Goal: Check status: Check status

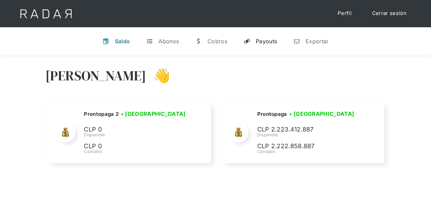
click at [268, 39] on div "Payouts" at bounding box center [266, 41] width 21 height 7
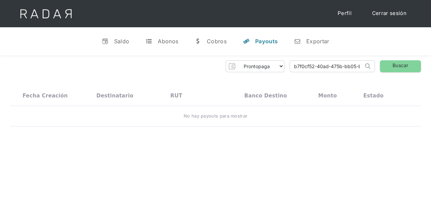
scroll to position [0, 30]
drag, startPoint x: 293, startPoint y: 66, endPoint x: 376, endPoint y: 66, distance: 83.7
click at [376, 66] on div "Prontopaga Prontopaga 2 Thank you! Your submission has been received! Oops! Som…" at bounding box center [215, 66] width 410 height 12
click at [297, 65] on input "search" at bounding box center [326, 66] width 73 height 11
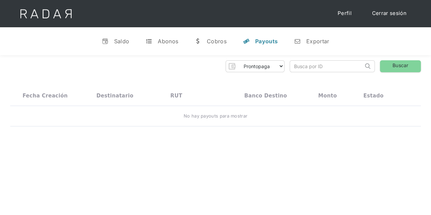
paste input "12c7c9ac-94c0-4d35-a9f6-900cbd98e281"
type input "12c7c9ac-94c0-4d35-a9f6-900cbd98e281"
click at [405, 60] on link "Buscar" at bounding box center [399, 66] width 41 height 12
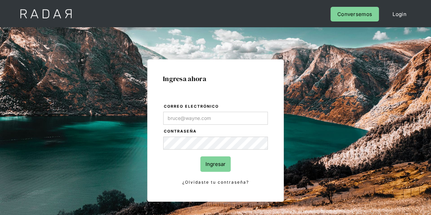
click at [216, 163] on input "Ingresar" at bounding box center [215, 163] width 30 height 15
click at [203, 119] on input "Correo electrónico" at bounding box center [215, 118] width 104 height 13
type input "Evans@prontopaga.com"
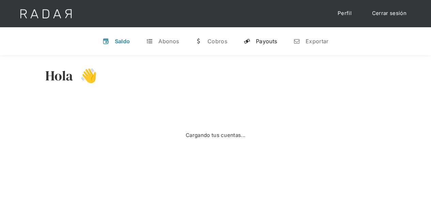
click at [267, 40] on div "Payouts" at bounding box center [266, 41] width 21 height 7
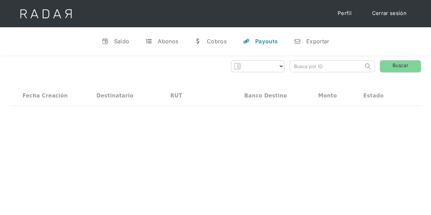
click at [325, 68] on input "search" at bounding box center [326, 66] width 73 height 11
paste input "12c7c9ac-94c0-4d35-a9f6-900cbd98e281"
type input "12c7c9ac-94c0-4d35-a9f6-900cbd98e281"
select select "prontopaga"
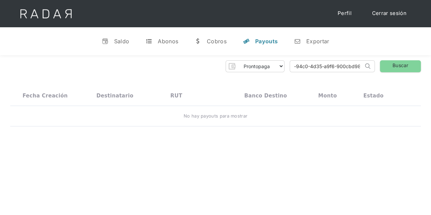
scroll to position [0, 32]
type input "12c7c9ac-94c0-4d35-a9f6-900cbd98e281"
click at [399, 62] on link "Buscar" at bounding box center [399, 66] width 41 height 12
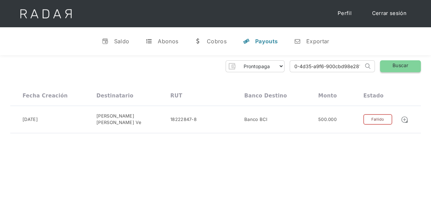
drag, startPoint x: 291, startPoint y: 66, endPoint x: 386, endPoint y: 65, distance: 95.3
click at [386, 65] on div "Prontopaga Prontopaga 2 Thank you! Your submission has been received! Oops! Som…" at bounding box center [215, 66] width 410 height 12
paste input "4236ad98-d8e1-47ef-bd47-e0759aa6a657"
type input "4236ad98-d8e1-47ef-bd47-e0759aa6a657"
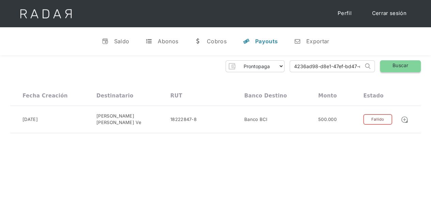
click at [406, 64] on link "Buscar" at bounding box center [399, 66] width 41 height 12
